Goal: Complete application form

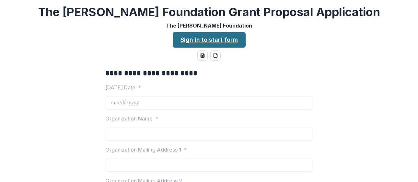
click at [204, 40] on link "Sign in to start form" at bounding box center [209, 40] width 73 height 16
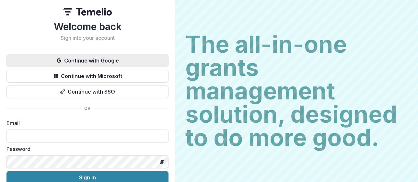
click at [92, 61] on button "Continue with Google" at bounding box center [87, 60] width 162 height 13
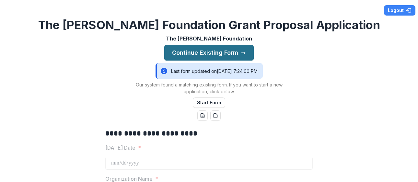
click at [203, 54] on button "Continue Existing Form" at bounding box center [208, 53] width 89 height 16
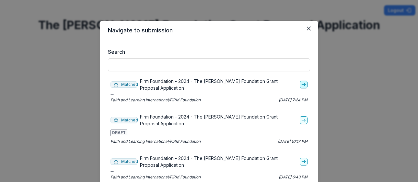
click at [303, 86] on icon "go-to" at bounding box center [303, 84] width 5 height 5
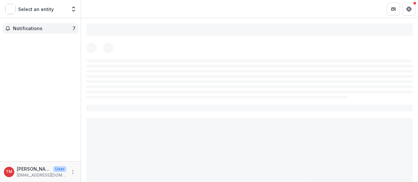
click at [43, 29] on span "Notifications" at bounding box center [43, 29] width 60 height 6
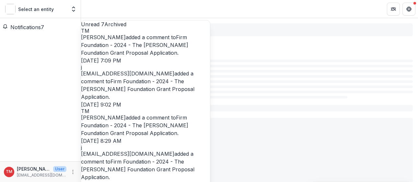
scroll to position [184, 0]
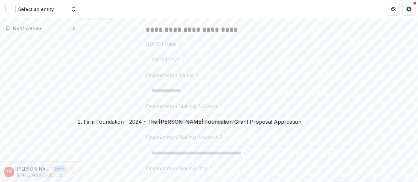
scroll to position [1092, 0]
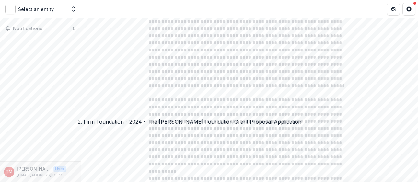
scroll to position [1727, 0]
